Goal: Task Accomplishment & Management: Complete application form

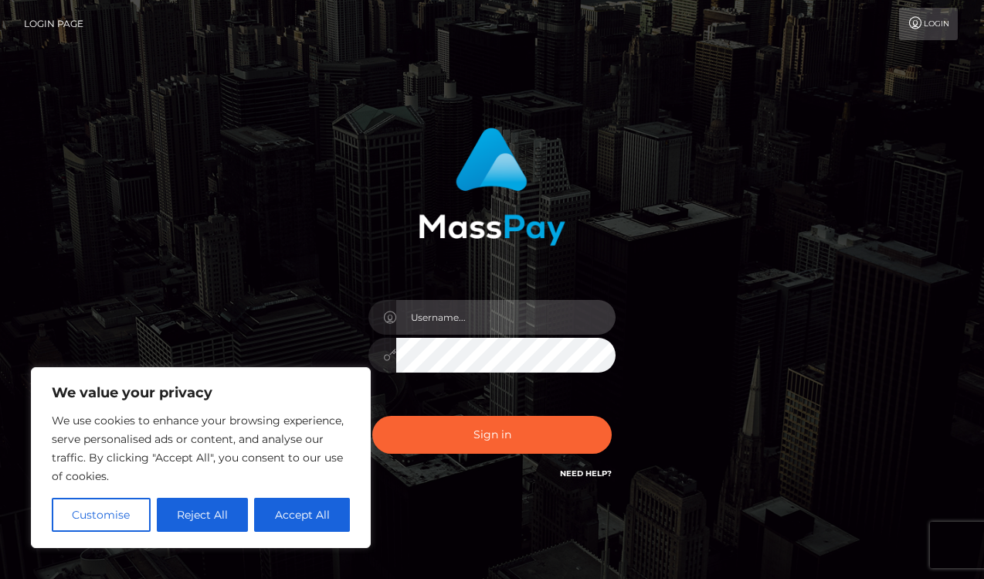
click at [437, 321] on input "text" at bounding box center [505, 317] width 219 height 35
type input "[EMAIL_ADDRESS][DOMAIN_NAME]"
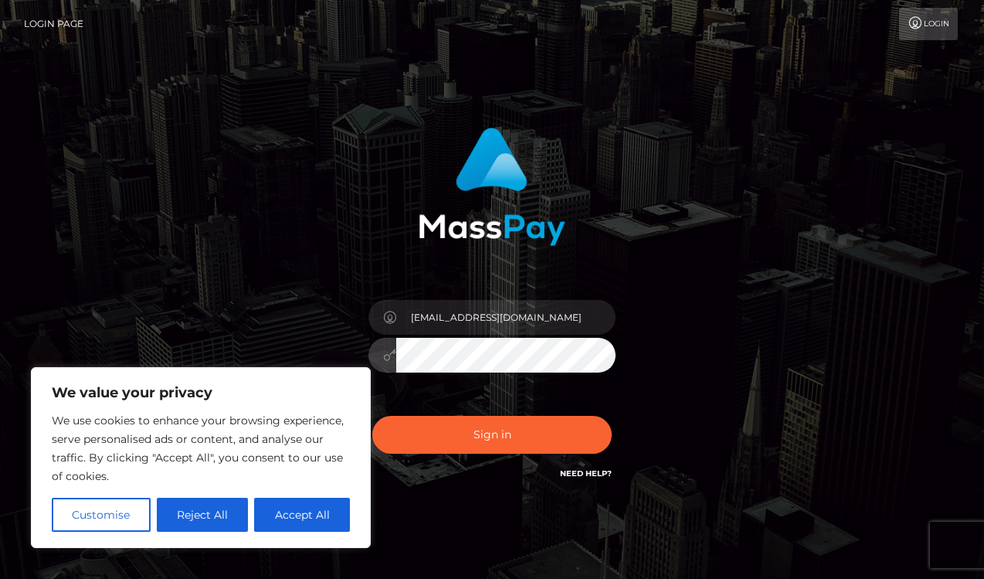
click at [372, 416] on button "Sign in" at bounding box center [492, 435] width 240 height 38
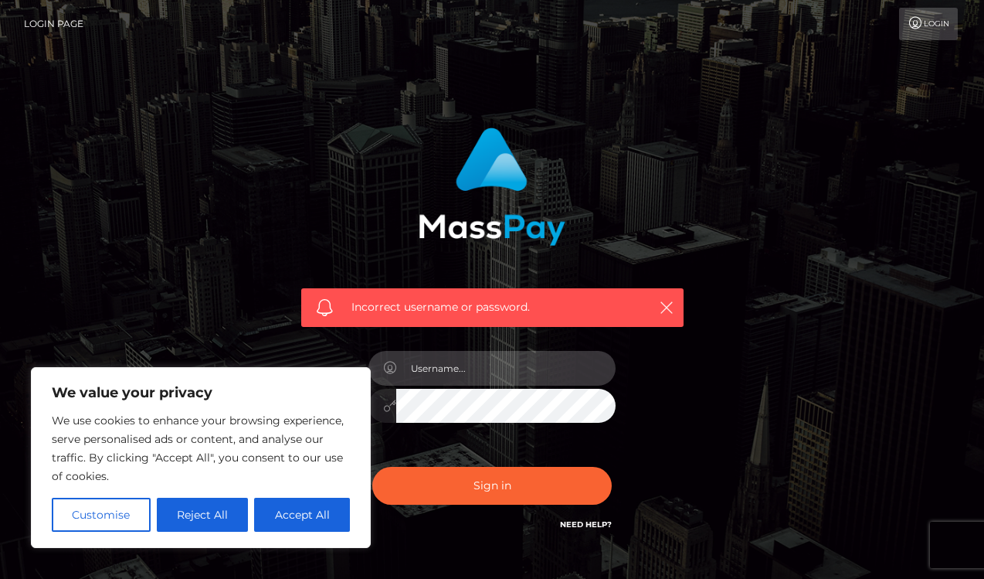
click at [447, 372] on input "text" at bounding box center [505, 368] width 219 height 35
type input "anakrecinos@gmail.com"
click at [372, 467] on button "Sign in" at bounding box center [492, 486] width 240 height 38
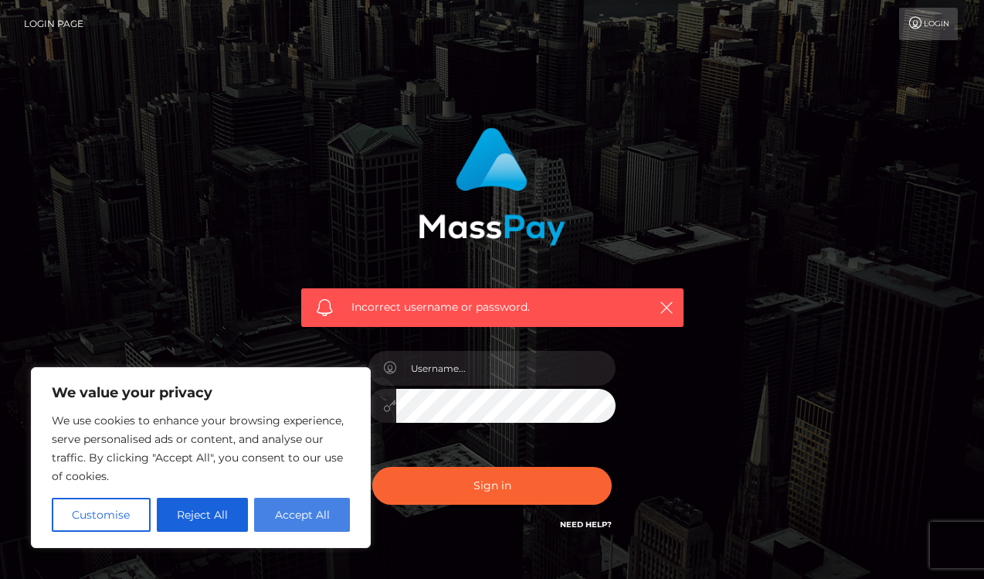
click at [339, 512] on button "Accept All" at bounding box center [302, 515] width 96 height 34
checkbox input "true"
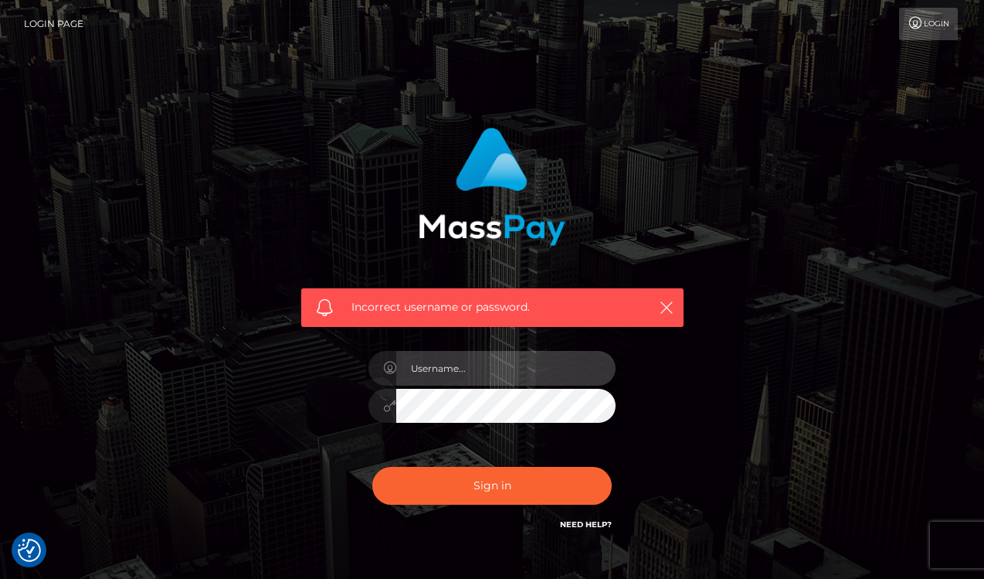
click at [487, 372] on input "text" at bounding box center [505, 368] width 219 height 35
type input "anakrecinos@gmail.com"
click at [372, 467] on button "Sign in" at bounding box center [492, 486] width 240 height 38
click at [491, 366] on input "text" at bounding box center [505, 368] width 219 height 35
type input "anakassandra"
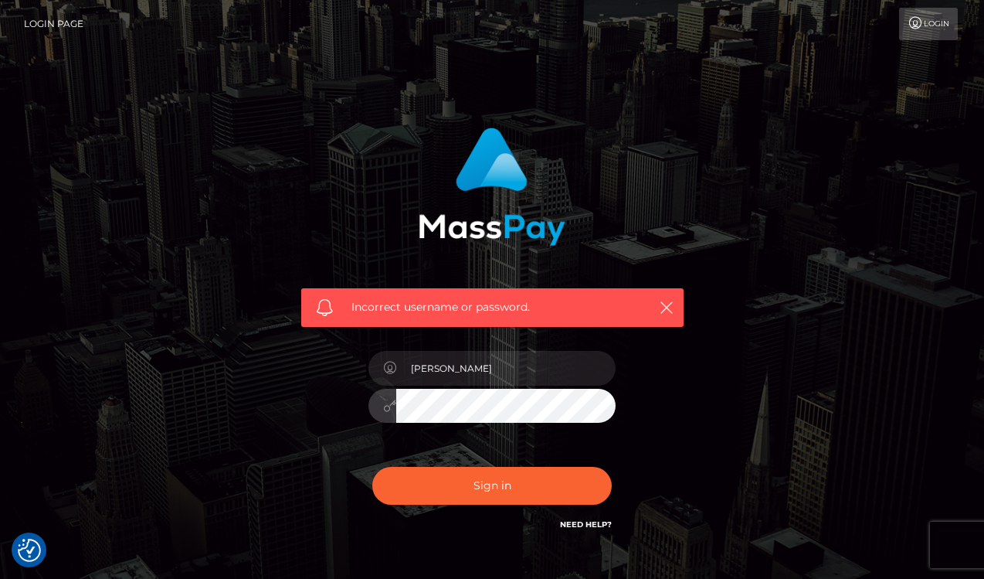
click at [372, 467] on button "Sign in" at bounding box center [492, 486] width 240 height 38
click at [581, 524] on link "Need Help?" at bounding box center [586, 524] width 52 height 10
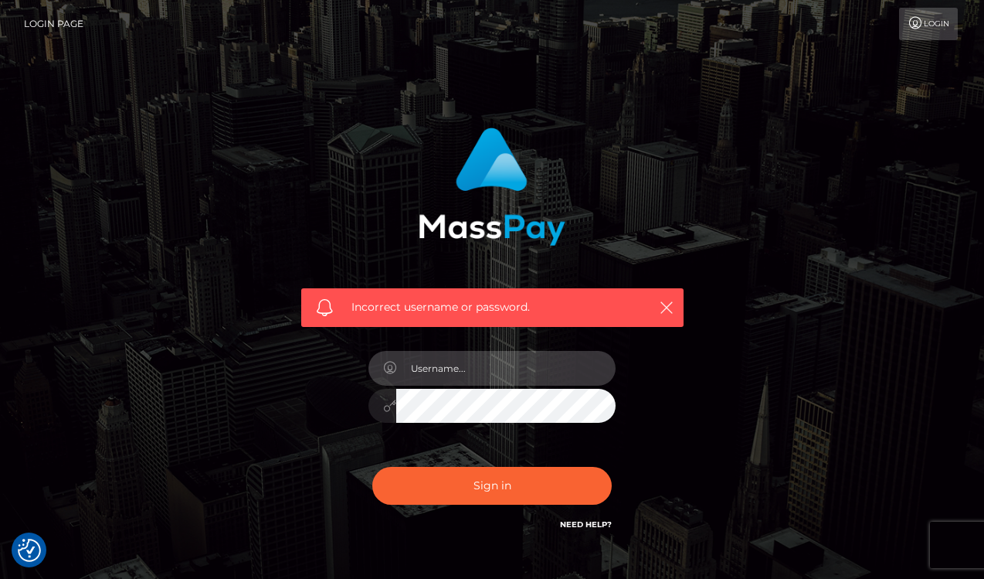
click at [471, 370] on input "text" at bounding box center [505, 368] width 219 height 35
type input "hallieserene@yahoo.com"
click at [372, 467] on button "Sign in" at bounding box center [492, 486] width 240 height 38
click at [935, 29] on link "Login" at bounding box center [928, 24] width 59 height 32
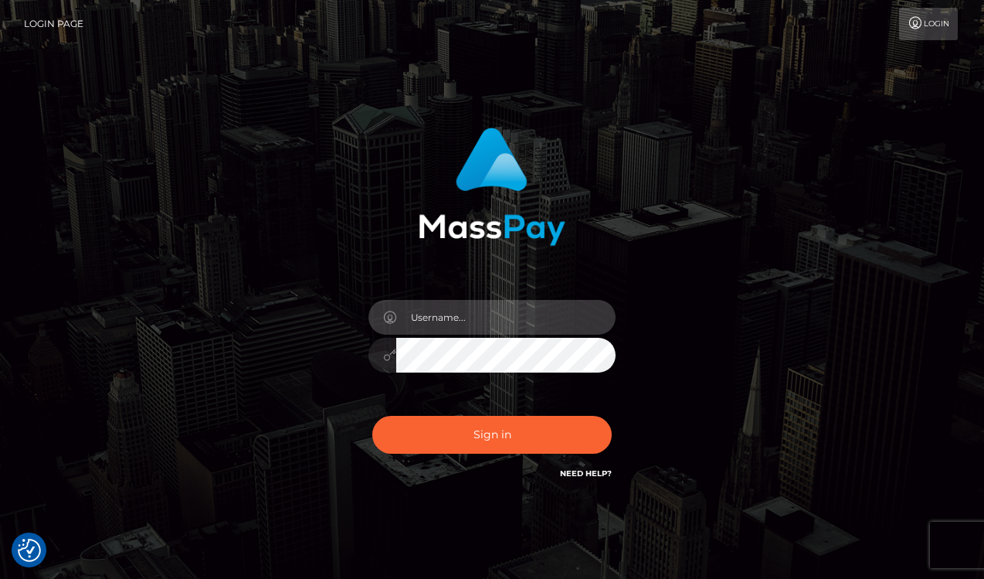
click at [467, 317] on input "text" at bounding box center [505, 317] width 219 height 35
type input "H"
type input "hallieserene@yahoo.com"
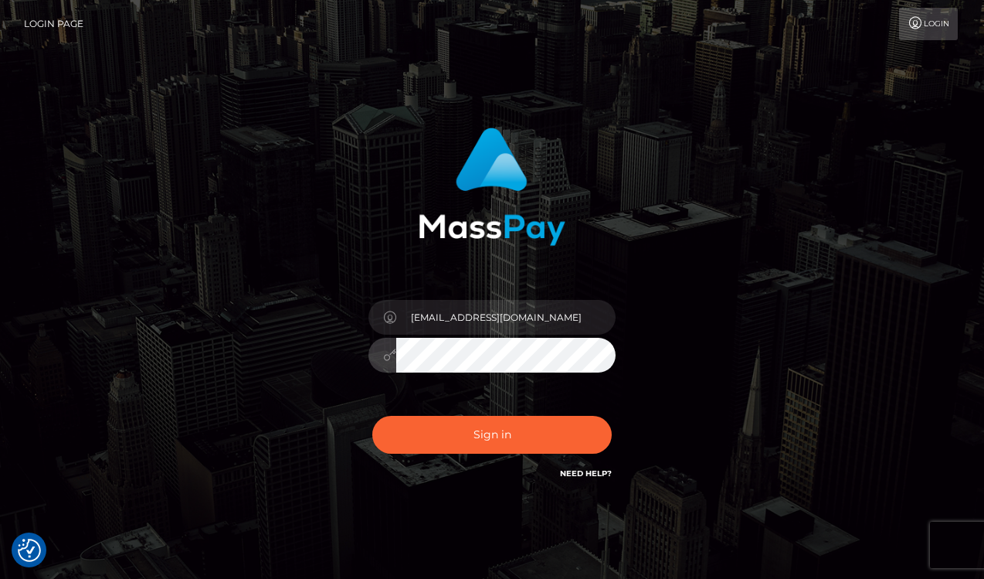
click at [372, 416] on button "Sign in" at bounding box center [492, 435] width 240 height 38
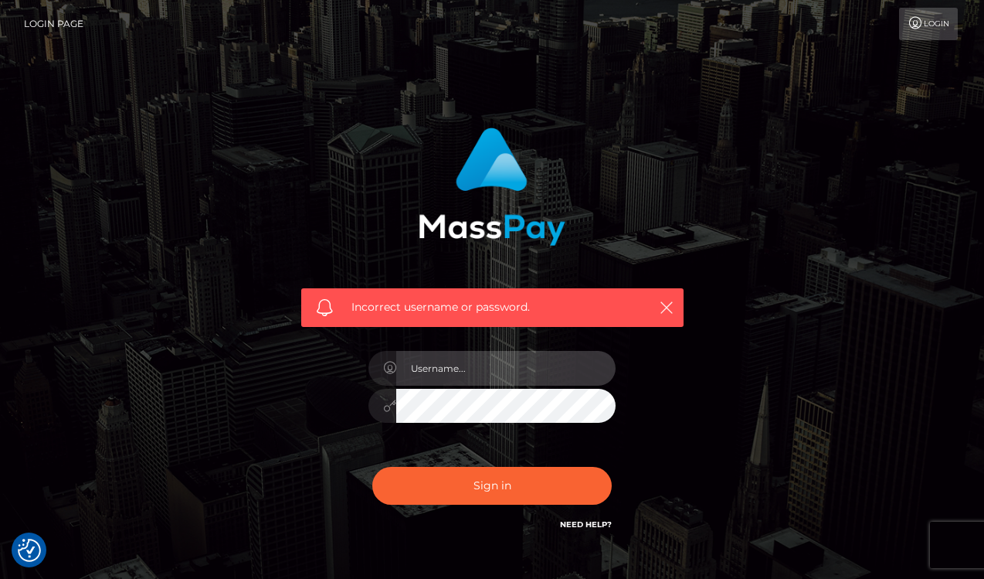
click at [443, 362] on input "text" at bounding box center [505, 368] width 219 height 35
type input "[EMAIL_ADDRESS][DOMAIN_NAME]"
click at [372, 467] on button "Sign in" at bounding box center [492, 486] width 240 height 38
click at [429, 376] on input "text" at bounding box center [505, 368] width 219 height 35
type input "[EMAIL_ADDRESS][DOMAIN_NAME]"
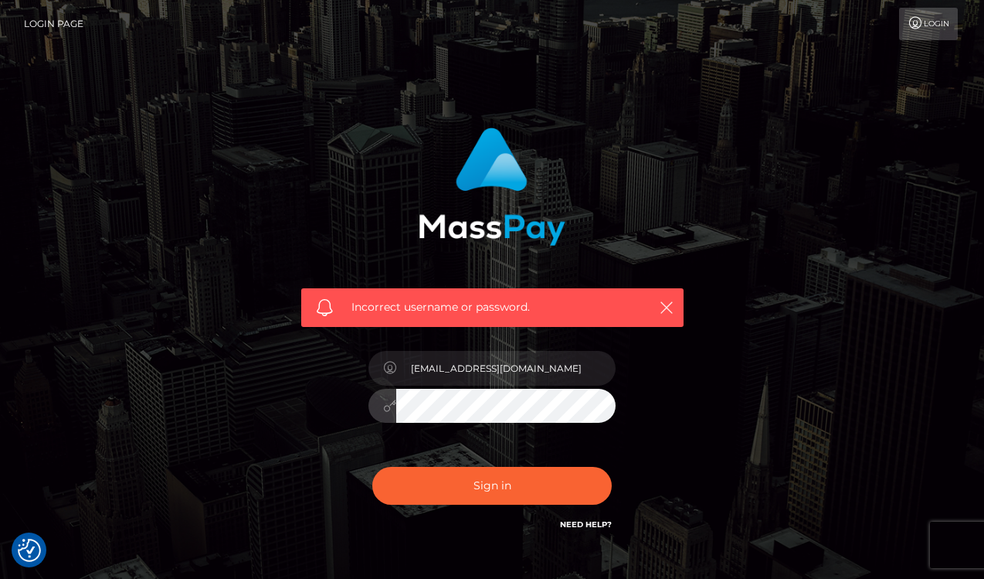
click at [372, 467] on button "Sign in" at bounding box center [492, 486] width 240 height 38
click at [484, 376] on input "text" at bounding box center [505, 368] width 219 height 35
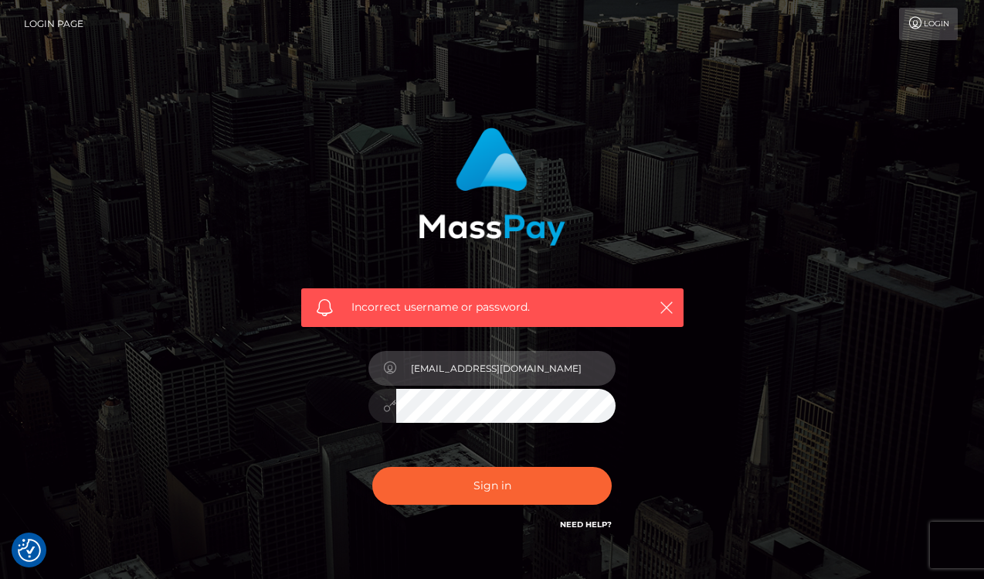
type input "hallieserene@yahoo.com"
click at [372, 467] on button "Sign in" at bounding box center [492, 486] width 240 height 38
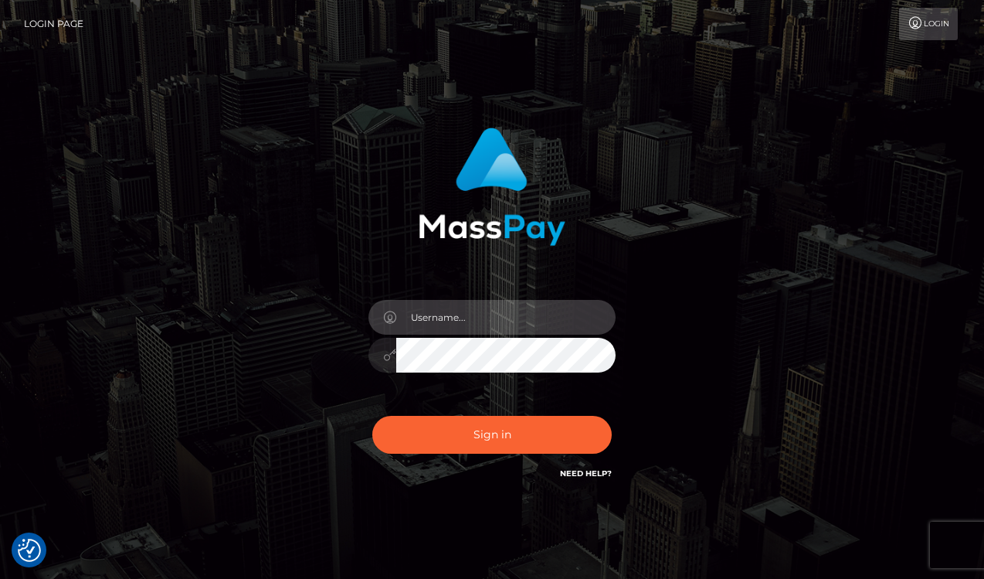
click at [459, 323] on input "text" at bounding box center [505, 317] width 219 height 35
type input "[EMAIL_ADDRESS][DOMAIN_NAME]"
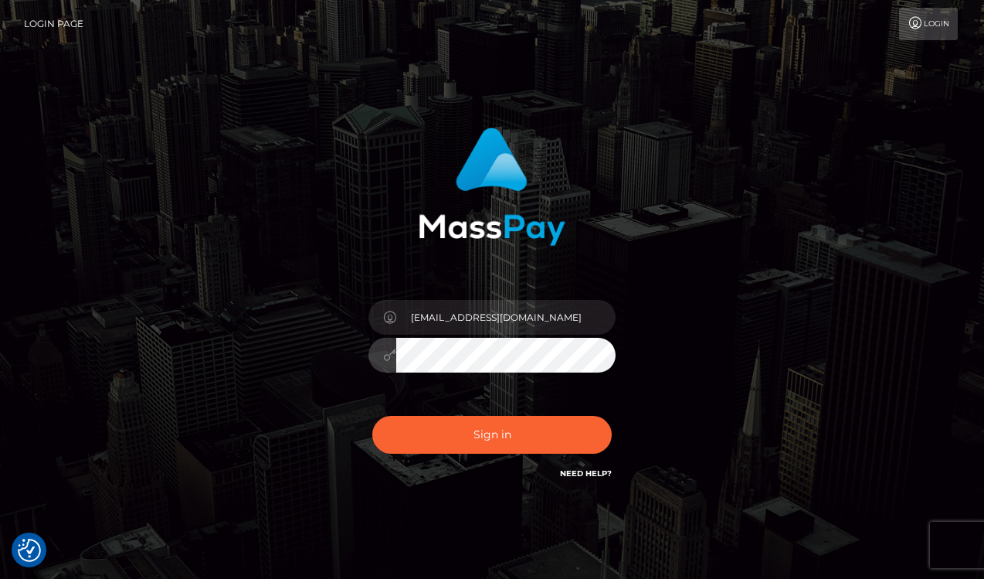
click at [372, 416] on button "Sign in" at bounding box center [492, 435] width 240 height 38
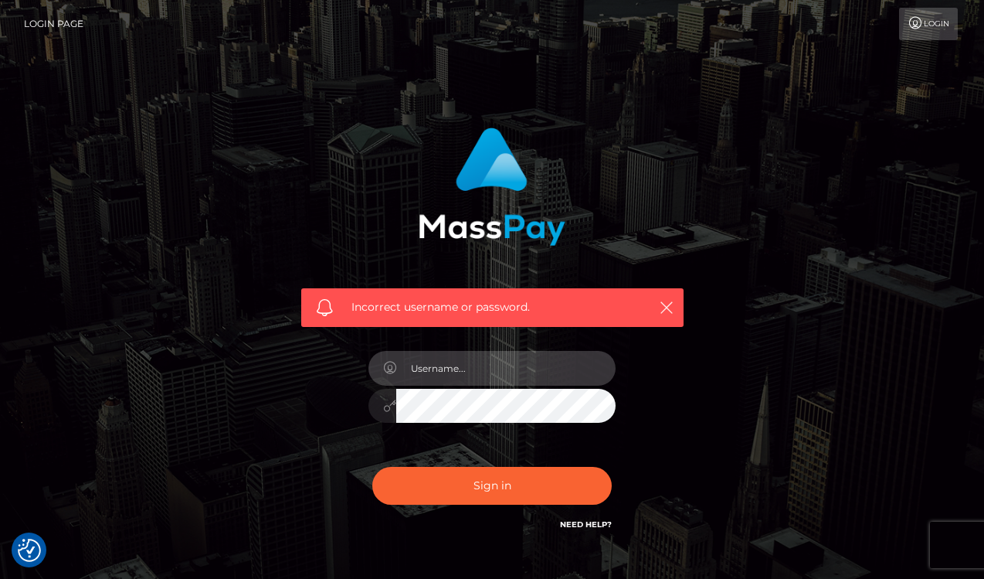
click at [544, 373] on input "text" at bounding box center [505, 368] width 219 height 35
type input "[EMAIL_ADDRESS][DOMAIN_NAME]"
click at [372, 467] on button "Sign in" at bounding box center [492, 486] width 240 height 38
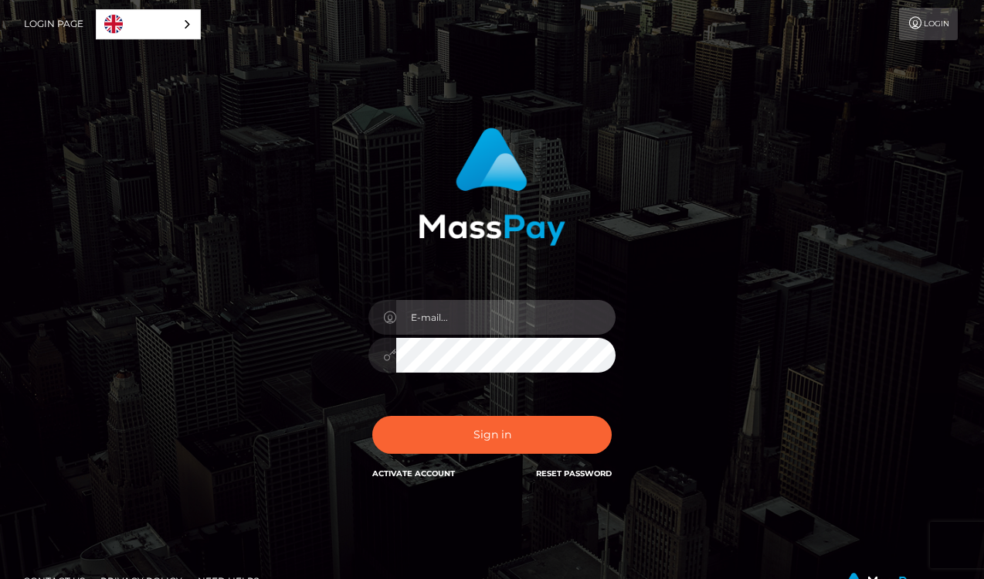
click at [501, 326] on input "email" at bounding box center [505, 317] width 219 height 35
type input "[EMAIL_ADDRESS][DOMAIN_NAME]"
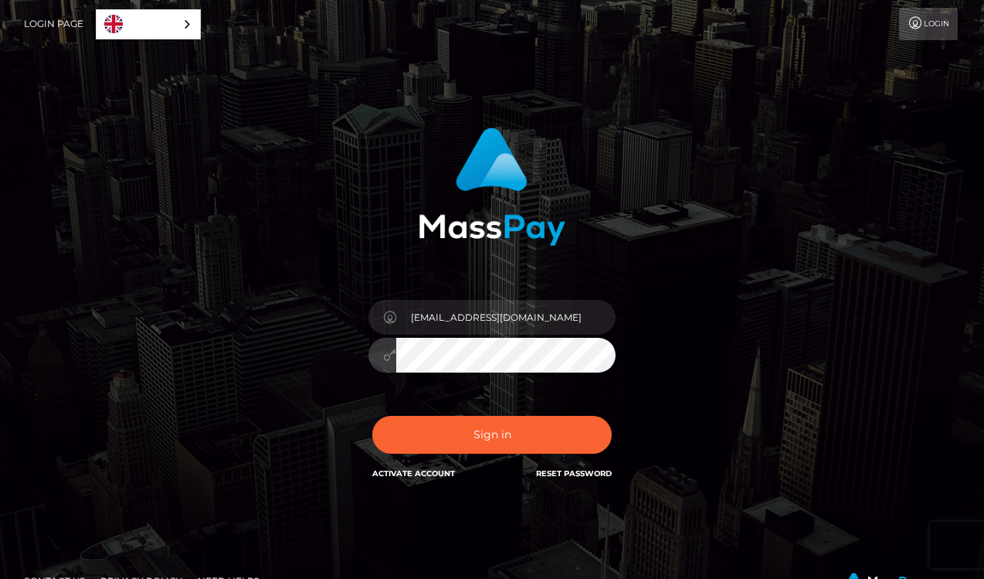
click at [372, 416] on button "Sign in" at bounding box center [492, 435] width 240 height 38
